Goal: Find specific page/section: Find specific page/section

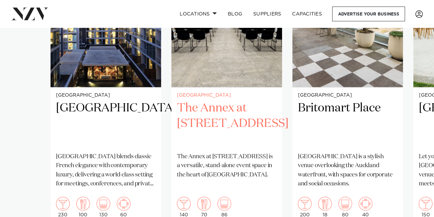
scroll to position [619, 0]
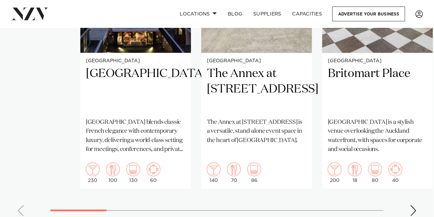
click at [175, 182] on swiper-container "[GEOGRAPHIC_DATA] Sofitel Auckland Viaduct Harbour blends classic French elegan…" at bounding box center [217, 62] width 434 height 317
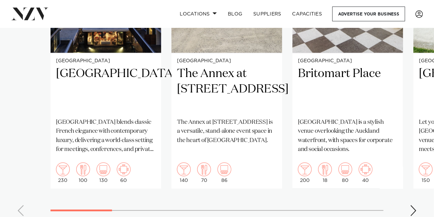
click at [412, 205] on div "Next slide" at bounding box center [413, 210] width 7 height 11
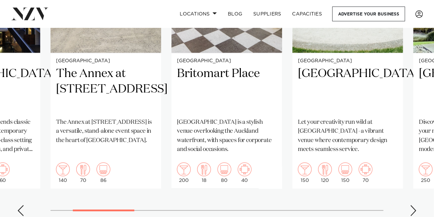
click at [411, 205] on div "Next slide" at bounding box center [413, 210] width 7 height 11
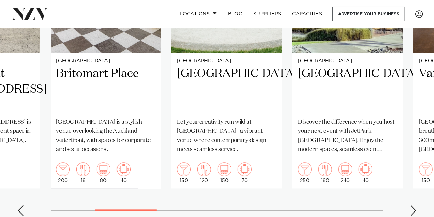
click at [411, 205] on div "Next slide" at bounding box center [413, 210] width 7 height 11
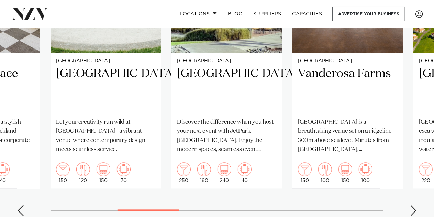
click at [411, 205] on div "Next slide" at bounding box center [413, 210] width 7 height 11
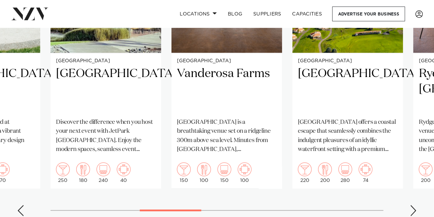
click at [411, 205] on div "Next slide" at bounding box center [413, 210] width 7 height 11
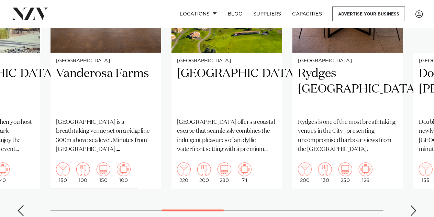
click at [411, 205] on div "Next slide" at bounding box center [413, 210] width 7 height 11
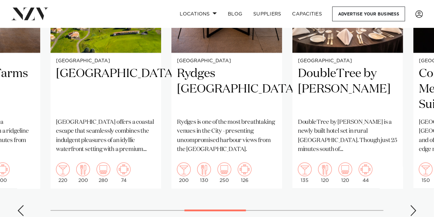
click at [411, 205] on div "Next slide" at bounding box center [413, 210] width 7 height 11
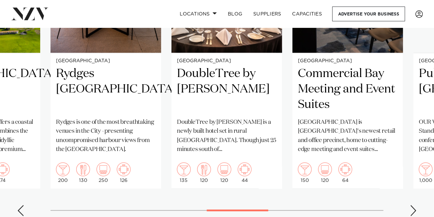
click at [411, 205] on div "Next slide" at bounding box center [413, 210] width 7 height 11
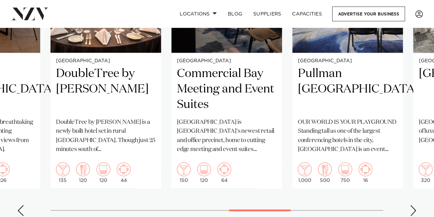
click at [410, 189] on swiper-container "[GEOGRAPHIC_DATA] Sofitel Auckland Viaduct Harbour blends classic French elegan…" at bounding box center [217, 62] width 434 height 317
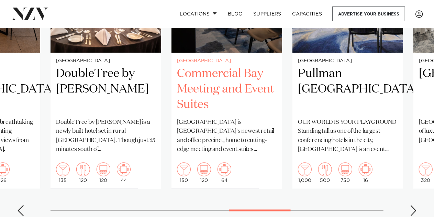
click at [219, 83] on h2 "Commercial Bay Meeting and Event Suites" at bounding box center [227, 89] width 100 height 46
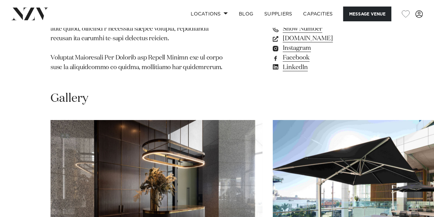
scroll to position [1032, 0]
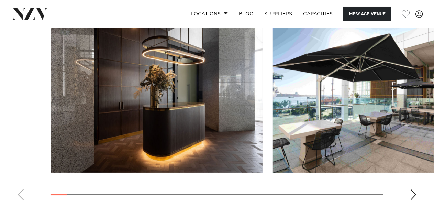
click at [413, 189] on div "Next slide" at bounding box center [413, 194] width 7 height 11
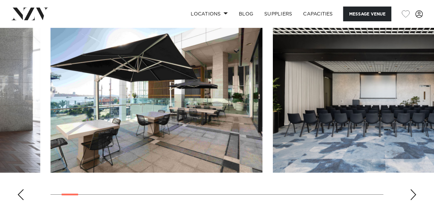
click at [411, 189] on div "Next slide" at bounding box center [413, 194] width 7 height 11
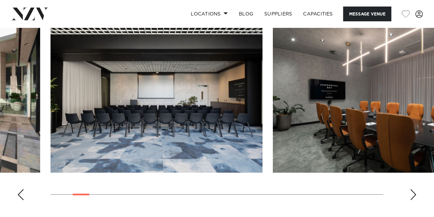
click at [411, 189] on div "Next slide" at bounding box center [413, 194] width 7 height 11
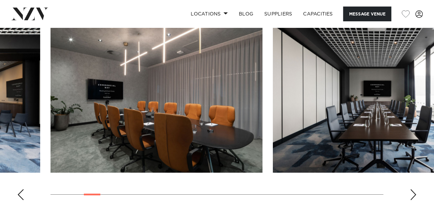
click at [411, 189] on div "Next slide" at bounding box center [413, 194] width 7 height 11
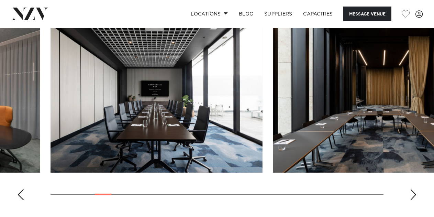
click at [411, 189] on div "Next slide" at bounding box center [413, 194] width 7 height 11
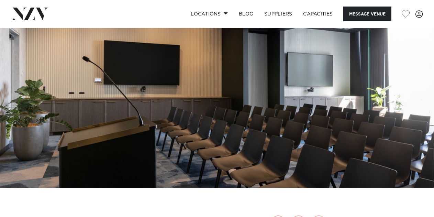
scroll to position [103, 0]
